Goal: Transaction & Acquisition: Purchase product/service

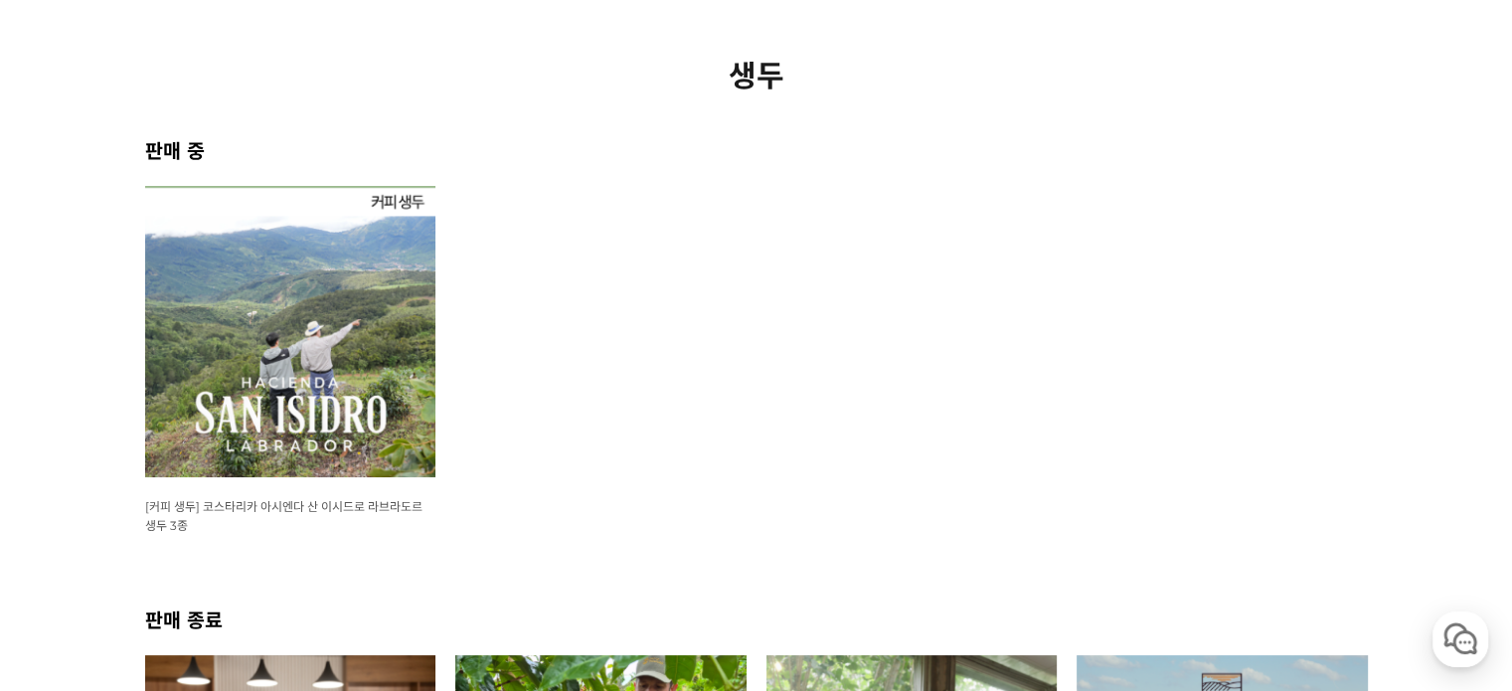
scroll to position [398, 0]
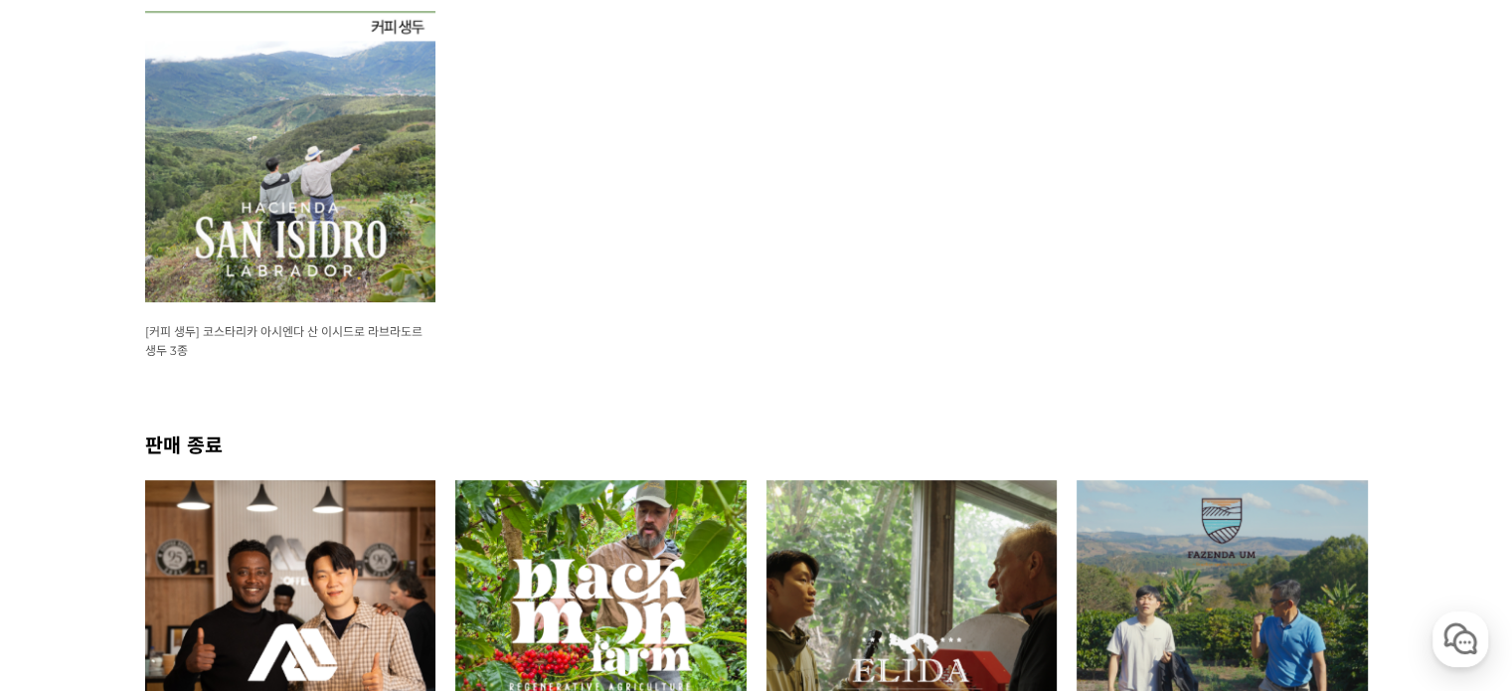
click at [334, 168] on img at bounding box center [290, 156] width 291 height 291
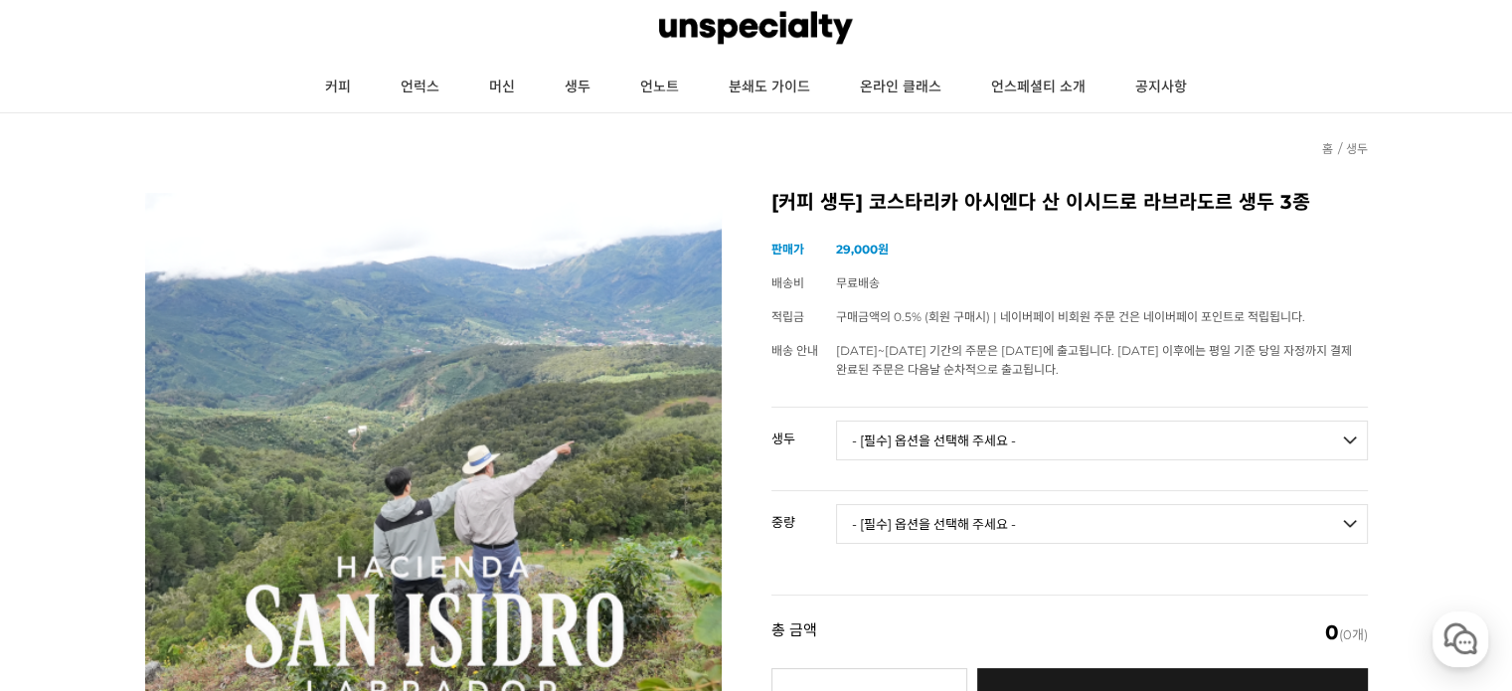
scroll to position [99, 0]
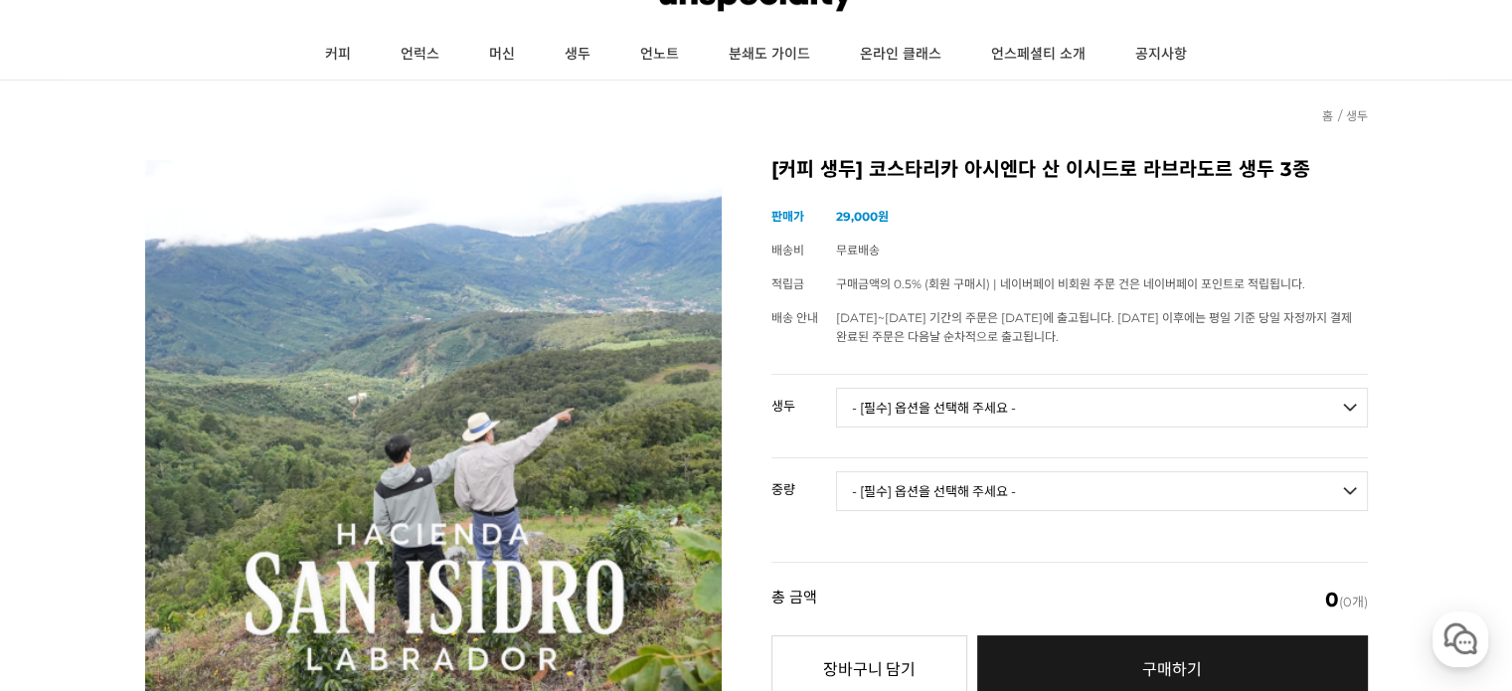
click at [1041, 412] on select "- [필수] 옵션을 선택해 주세요 - ------------------- 코스타리카 아시엔다 산 이시드로 라브라도르 엘 세드로 게이샤 무산소 …" at bounding box center [1102, 408] width 532 height 40
select select "코스타리카 아시엔다 산 이시드로 라브라도르 엘 세드로 게이샤 워시드"
click at [836, 388] on select "- [필수] 옵션을 선택해 주세요 - ------------------- 코스타리카 아시엔다 산 이시드로 라브라도르 엘 세드로 게이샤 무산소 …" at bounding box center [1102, 408] width 532 height 40
click at [1049, 490] on select "- [필수] 옵션을 선택해 주세요 - ------------------- 500g 1kg" at bounding box center [1102, 491] width 532 height 40
select select "500g"
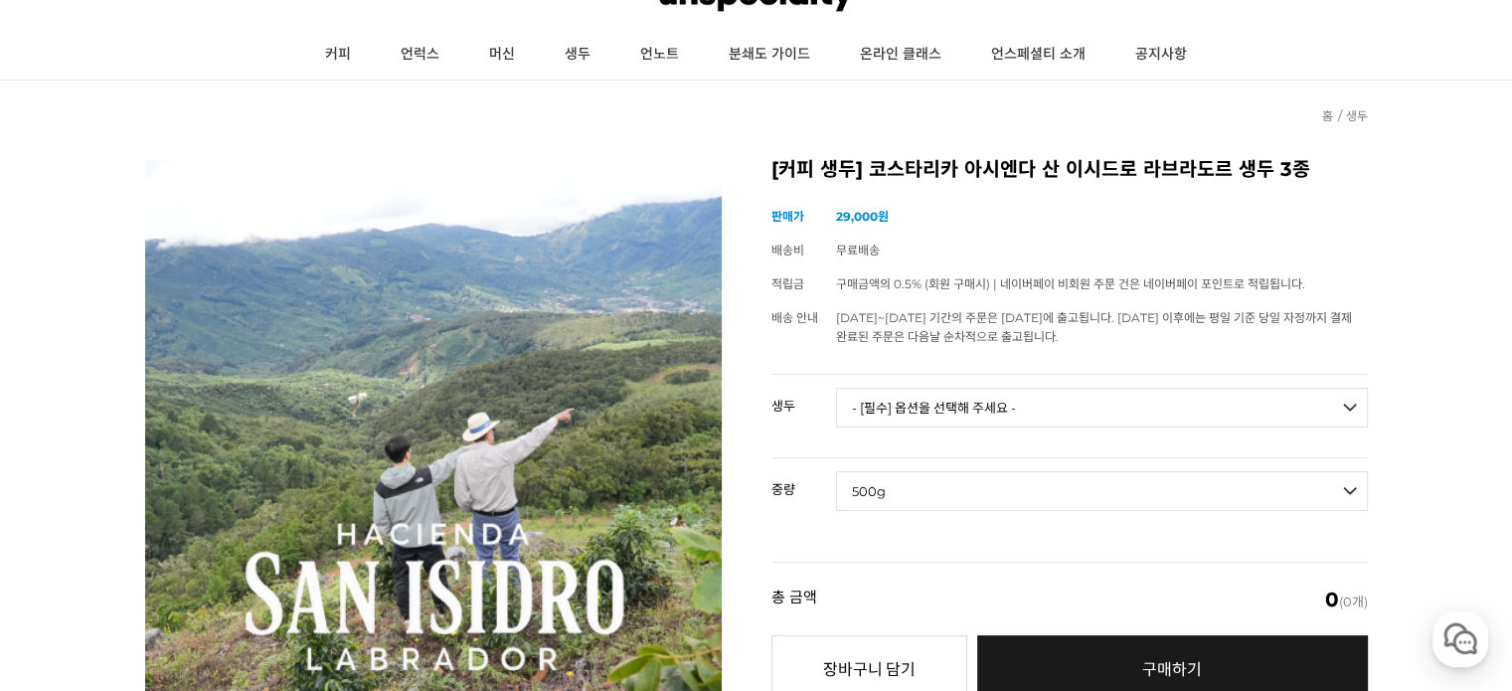
click at [836, 471] on select "- [필수] 옵션을 선택해 주세요 - ------------------- 500g 1kg" at bounding box center [1102, 491] width 532 height 40
select select "*"
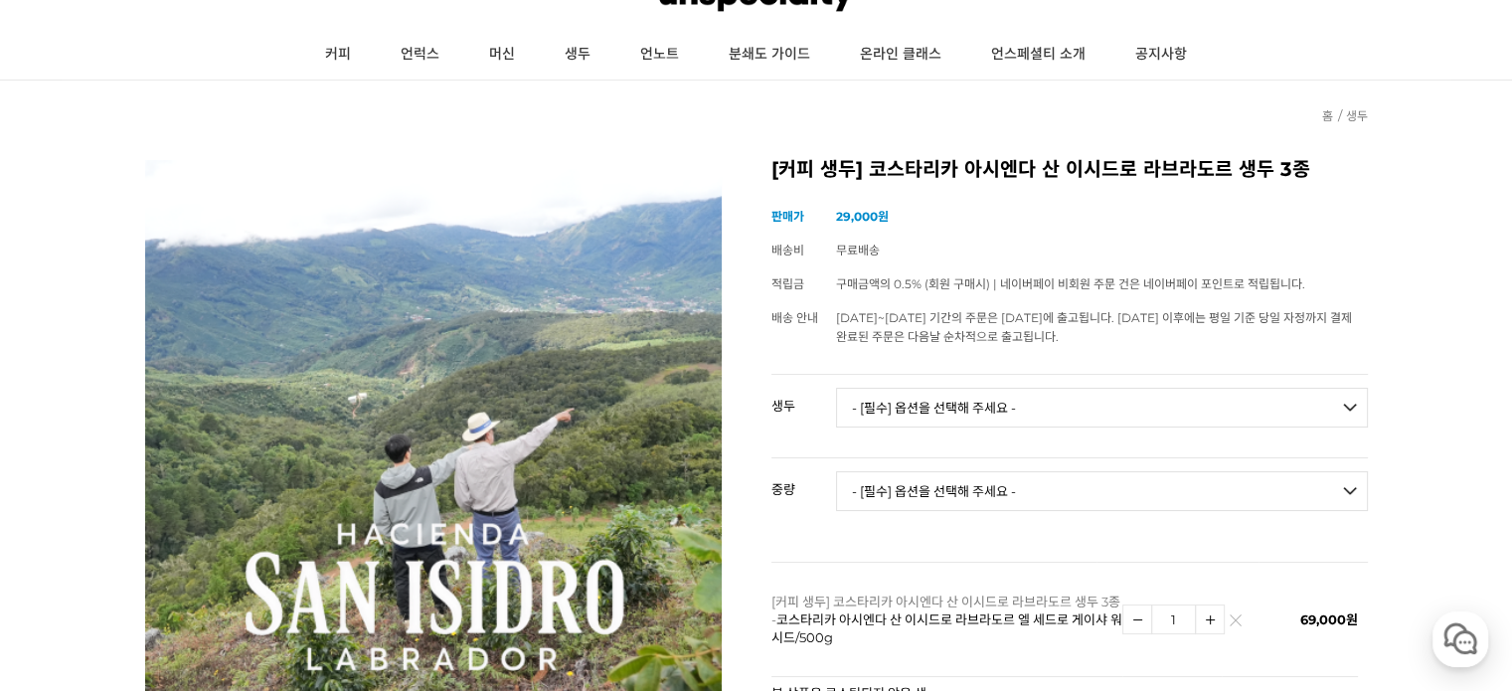
click at [1092, 490] on select "- [필수] 옵션을 선택해 주세요 - ------------------- 500g 1kg" at bounding box center [1102, 491] width 532 height 40
select select "1kg"
click at [836, 471] on select "- [필수] 옵션을 선택해 주세요 - ------------------- 500g 1kg" at bounding box center [1102, 491] width 532 height 40
select select "*"
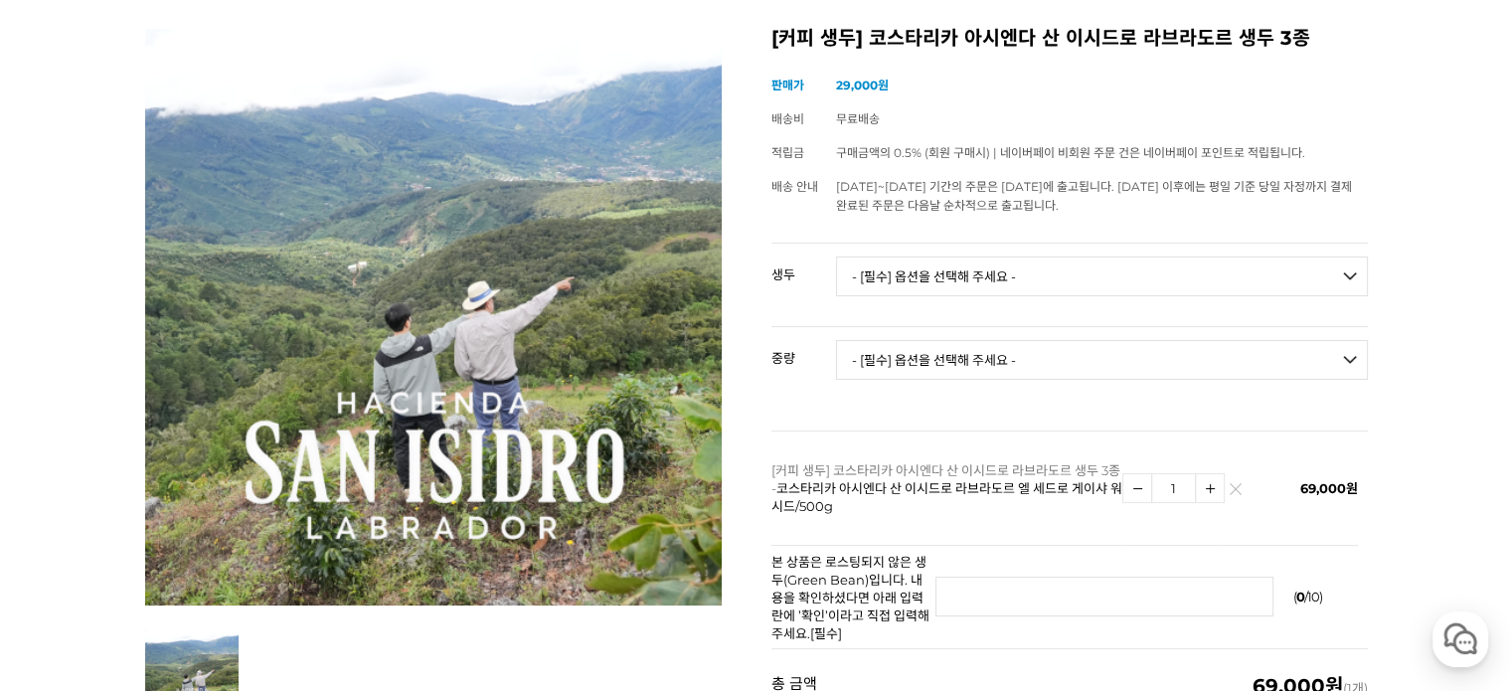
scroll to position [298, 0]
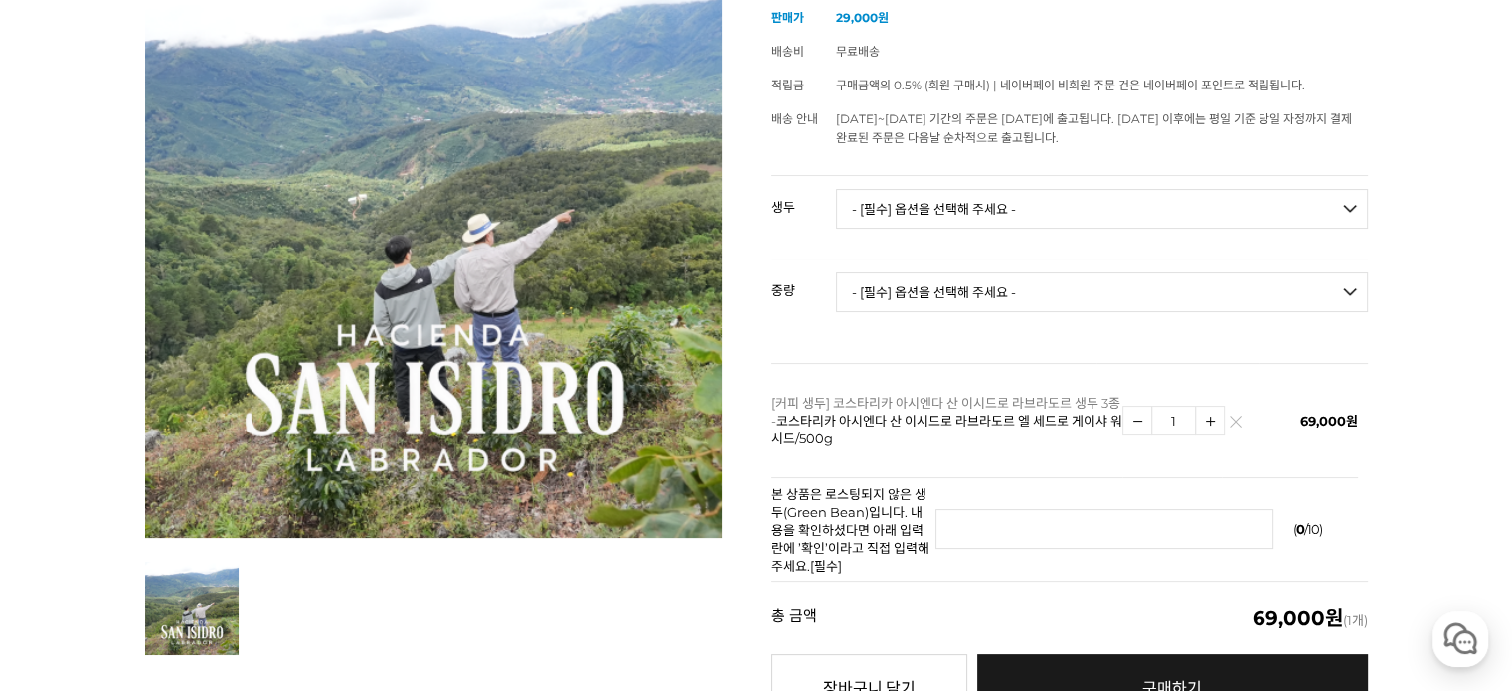
click at [1073, 211] on select "- [필수] 옵션을 선택해 주세요 - ------------------- 코스타리카 아시엔다 산 이시드로 라브라도르 엘 세드로 게이샤 무산소 …" at bounding box center [1102, 209] width 532 height 40
select select "코스타리카 아시엔다 산 이시드로 라브라도르 엘 세드로 게이샤 워시드"
click at [836, 189] on select "- [필수] 옵션을 선택해 주세요 - ------------------- 코스타리카 아시엔다 산 이시드로 라브라도르 엘 세드로 게이샤 무산소 …" at bounding box center [1102, 209] width 532 height 40
click at [1049, 289] on select "- [필수] 옵션을 선택해 주세요 - ------------------- 500g 1kg" at bounding box center [1102, 292] width 532 height 40
select select "1kg"
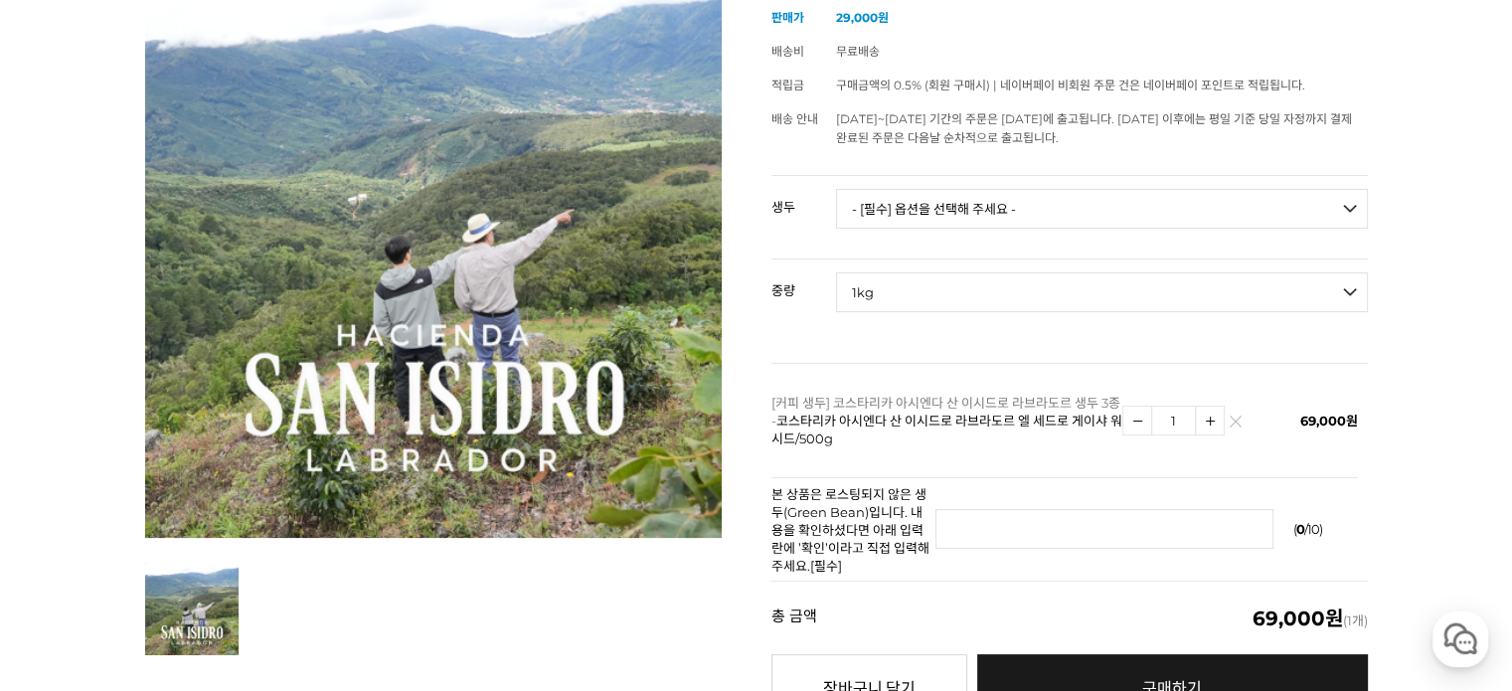
click at [836, 272] on select "- [필수] 옵션을 선택해 주세요 - ------------------- 500g 1kg" at bounding box center [1102, 292] width 532 height 40
select select "*"
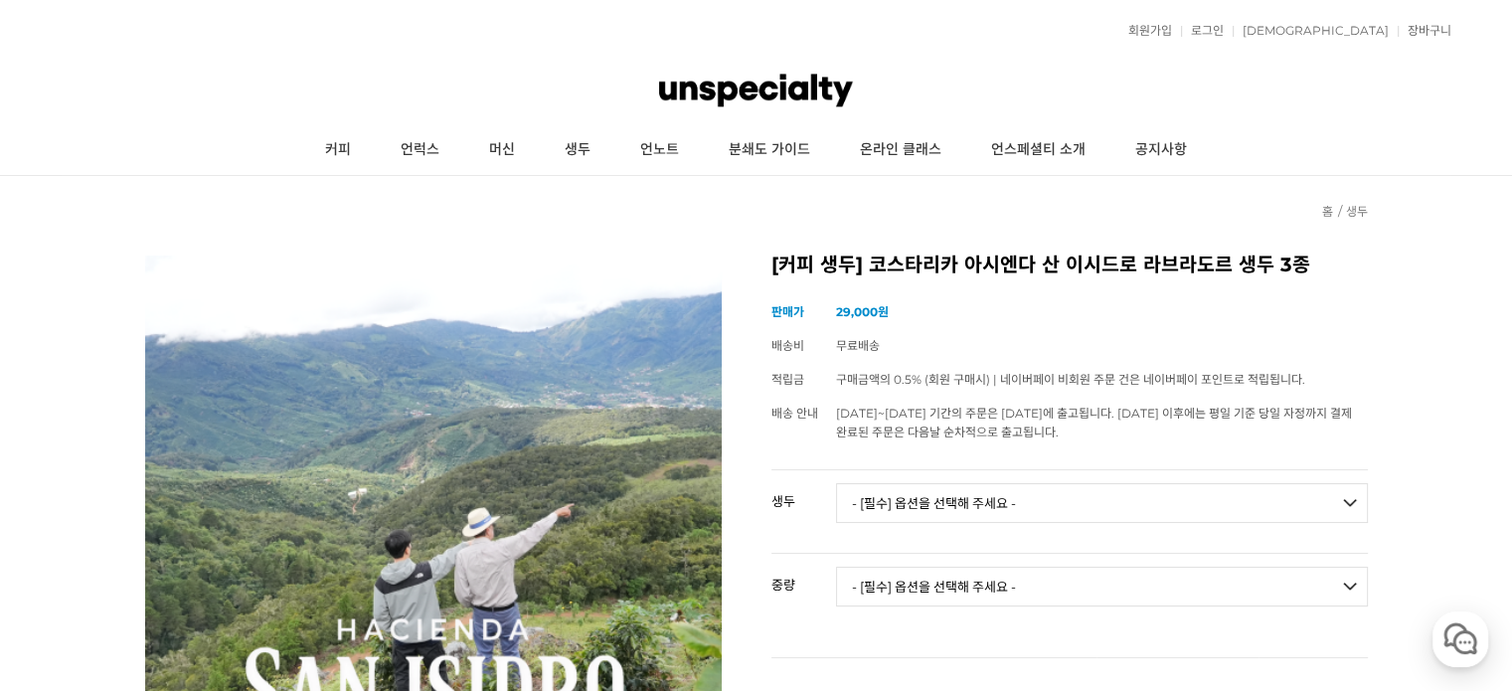
scroll to position [0, 0]
